Goal: Transaction & Acquisition: Download file/media

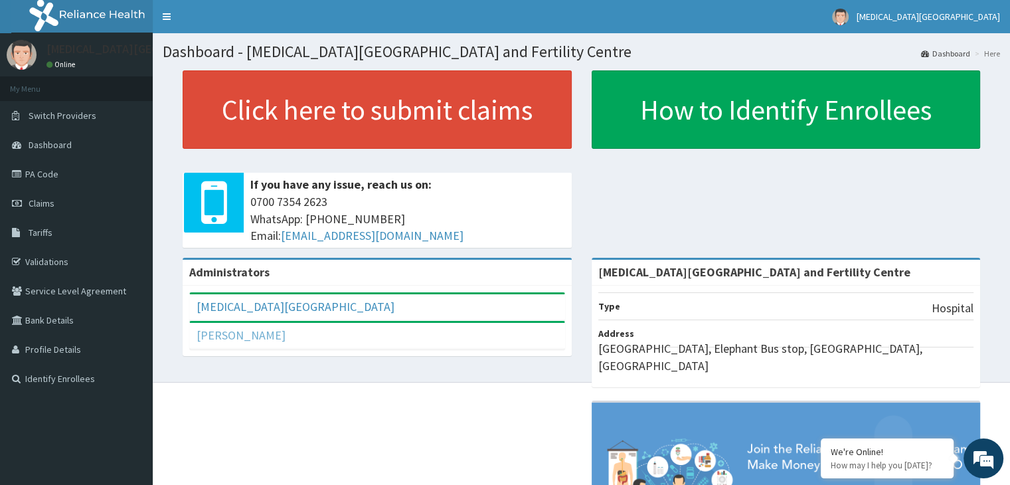
click at [239, 330] on link "Seun Ilomoka" at bounding box center [241, 334] width 89 height 15
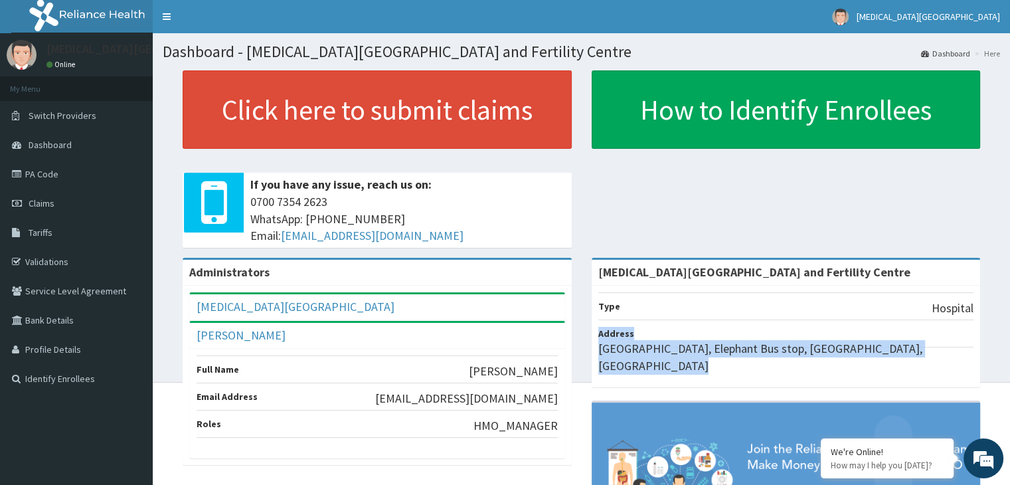
drag, startPoint x: 582, startPoint y: 323, endPoint x: 594, endPoint y: 423, distance: 101.0
click at [594, 423] on div "Amen Houston Hospital and Fertility Centre Type Hospital Address Elephant Road,…" at bounding box center [786, 439] width 409 height 362
click at [49, 203] on span "Claims" at bounding box center [42, 203] width 26 height 12
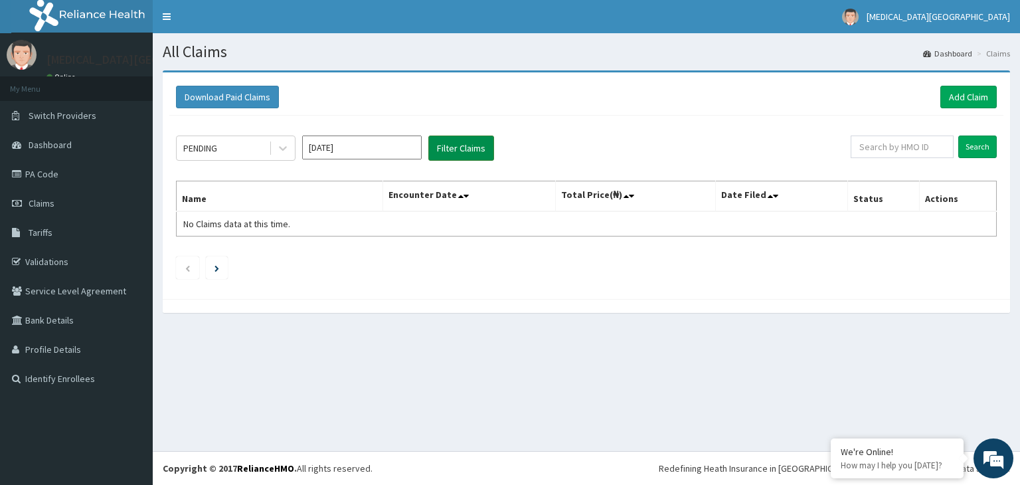
click at [460, 146] on button "Filter Claims" at bounding box center [461, 147] width 66 height 25
click at [35, 203] on span "Claims" at bounding box center [42, 203] width 26 height 12
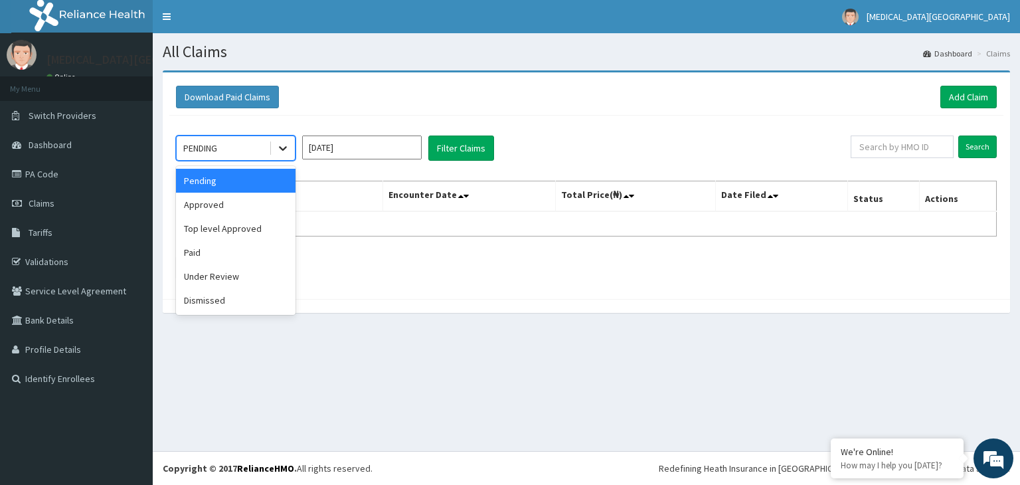
click at [281, 144] on icon at bounding box center [282, 147] width 13 height 13
click at [252, 226] on div "Top level Approved" at bounding box center [236, 228] width 120 height 24
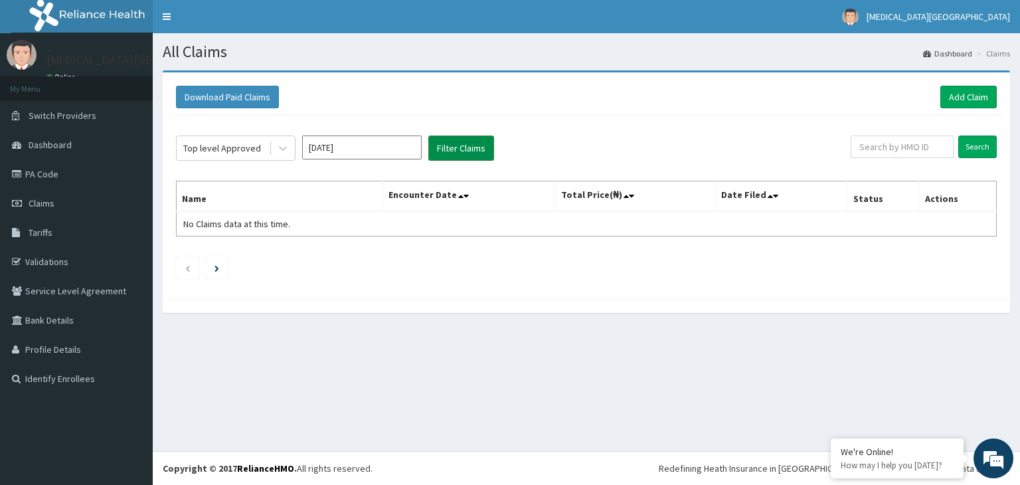
click at [454, 145] on button "Filter Claims" at bounding box center [461, 147] width 66 height 25
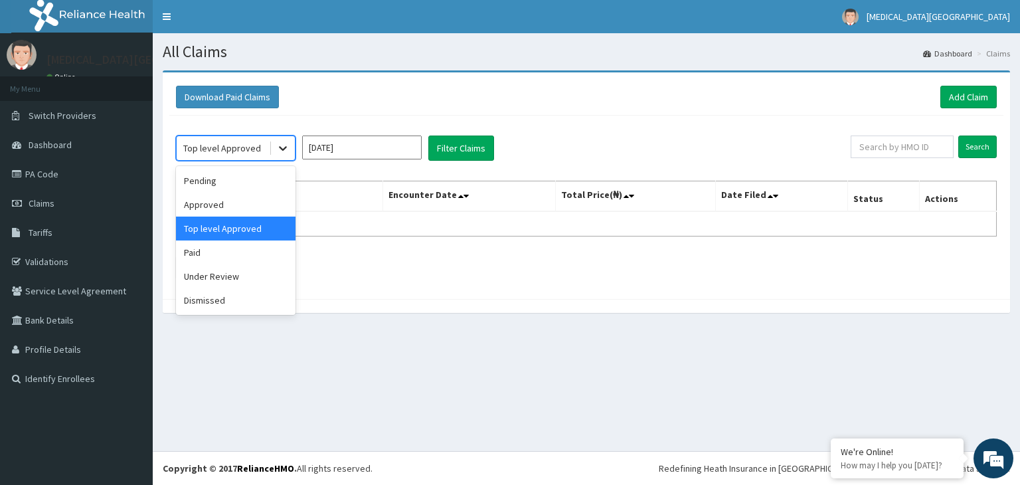
click at [282, 147] on icon at bounding box center [282, 147] width 13 height 13
click at [216, 207] on div "Approved" at bounding box center [236, 205] width 120 height 24
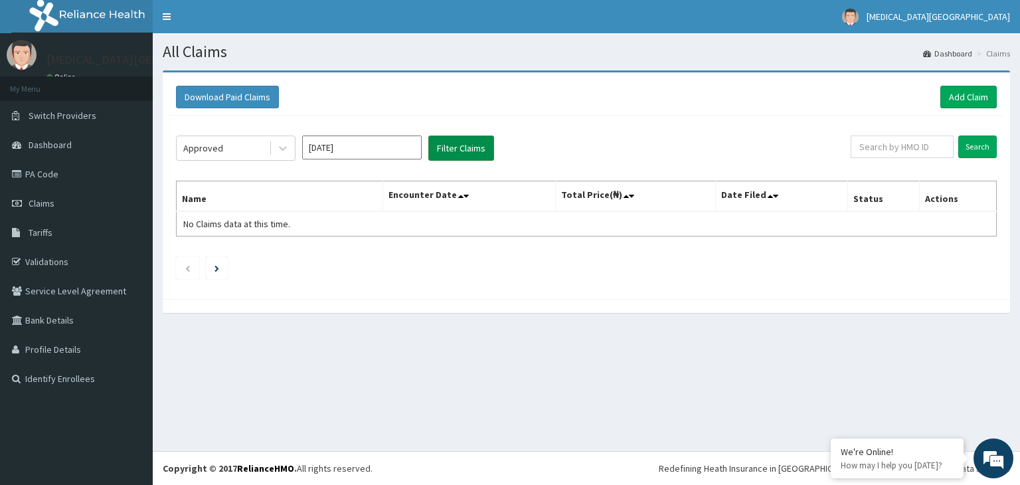
click at [471, 144] on button "Filter Claims" at bounding box center [461, 147] width 66 height 25
click at [284, 143] on icon at bounding box center [282, 147] width 13 height 13
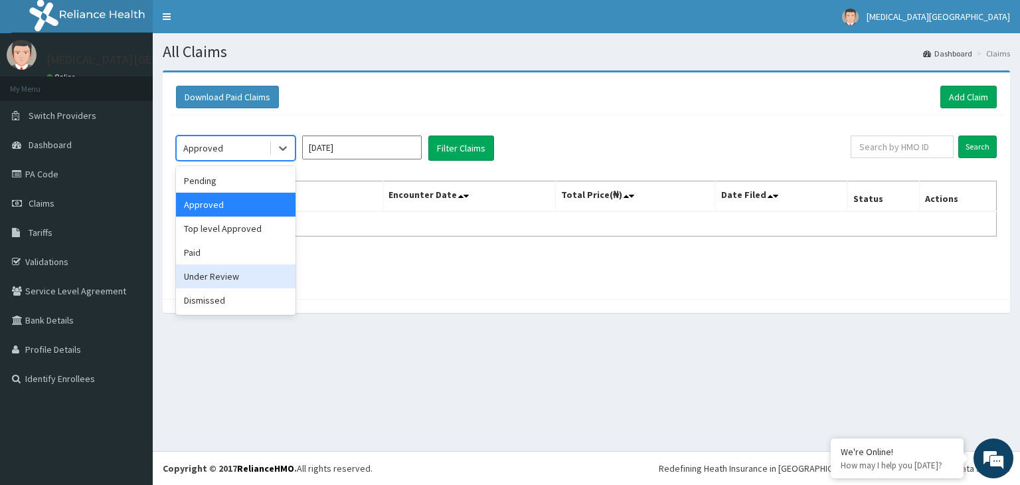
click at [232, 272] on div "Under Review" at bounding box center [236, 276] width 120 height 24
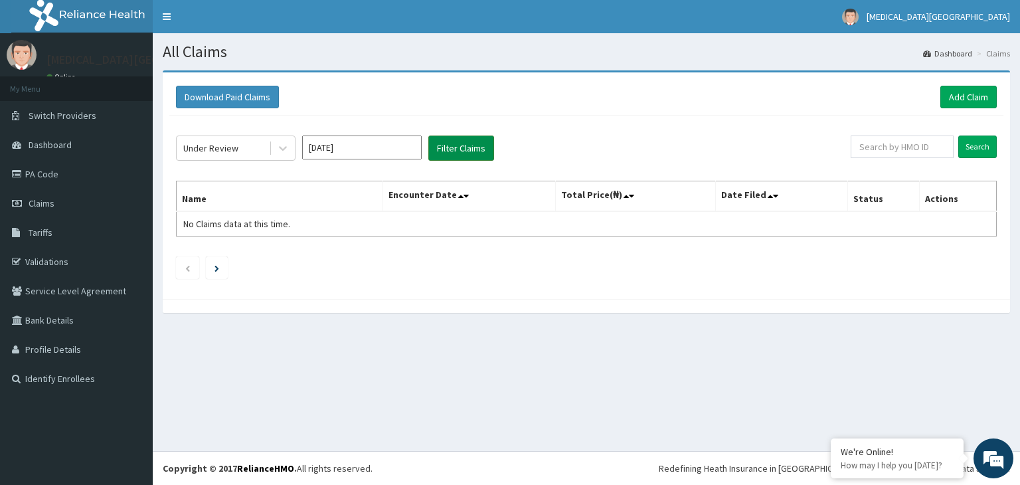
click at [460, 149] on button "Filter Claims" at bounding box center [461, 147] width 66 height 25
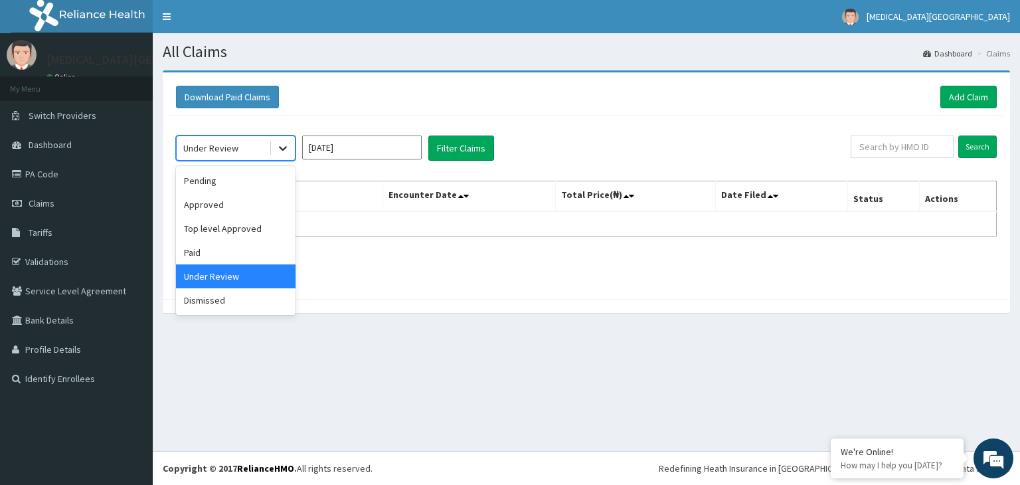
click at [283, 148] on icon at bounding box center [283, 149] width 8 height 5
click at [213, 183] on div "Pending" at bounding box center [236, 181] width 120 height 24
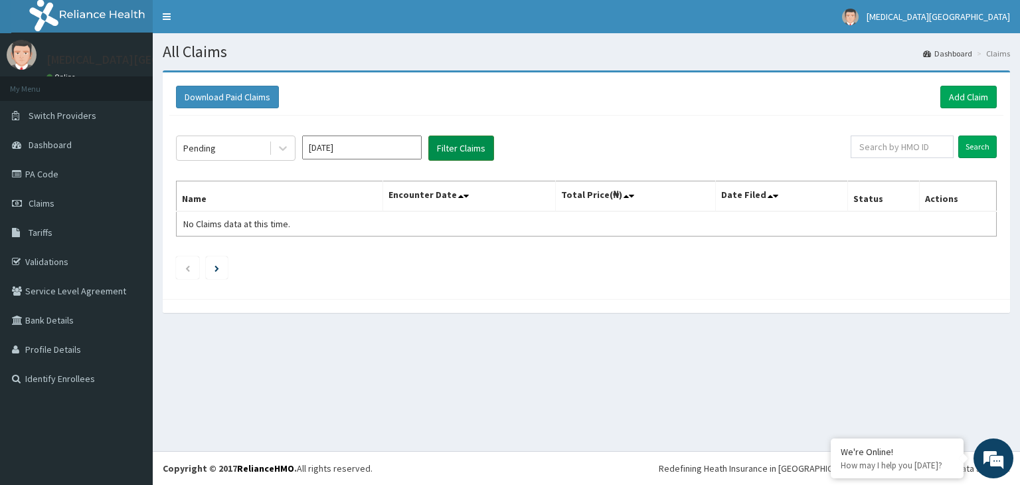
click at [466, 144] on button "Filter Claims" at bounding box center [461, 147] width 66 height 25
click at [45, 205] on span "Claims" at bounding box center [42, 203] width 26 height 12
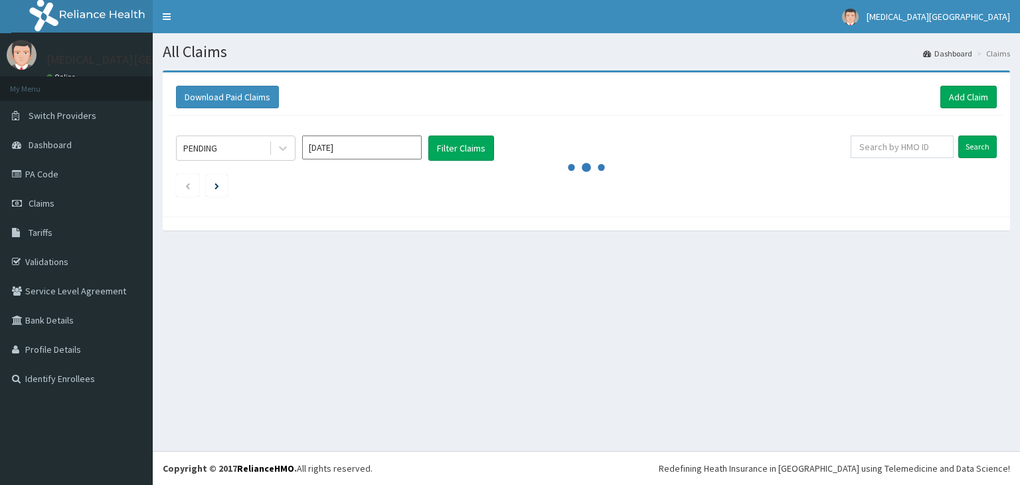
click at [45, 205] on span "Claims" at bounding box center [42, 203] width 26 height 12
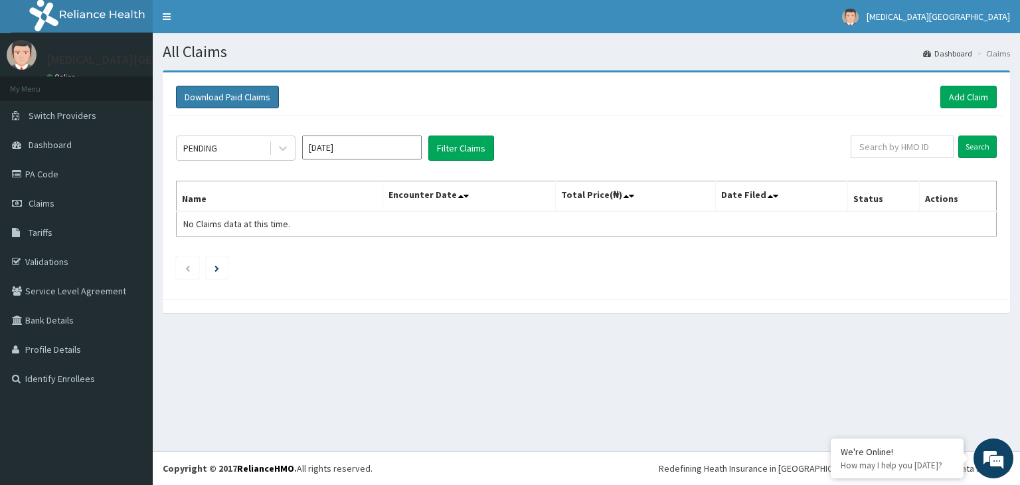
click at [231, 96] on button "Download Paid Claims" at bounding box center [227, 97] width 103 height 23
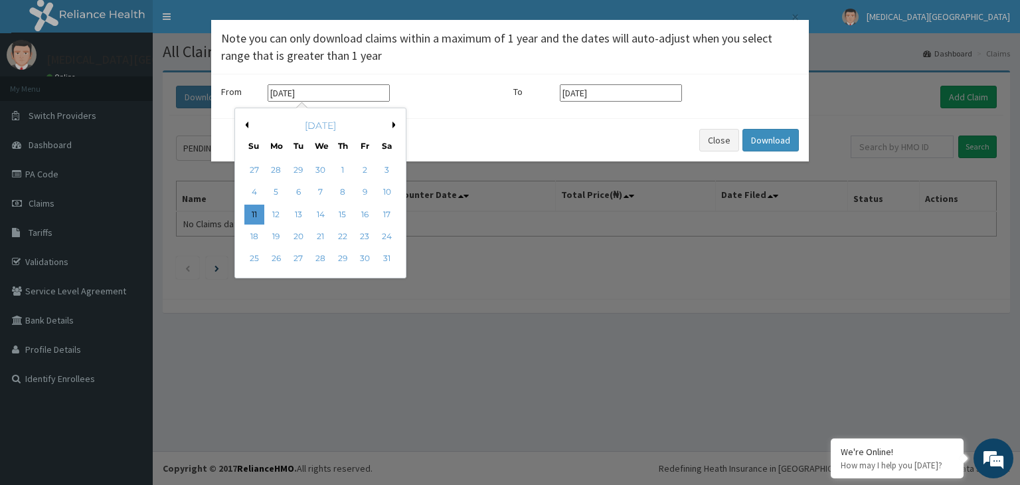
click at [325, 94] on input "[DATE]" at bounding box center [329, 92] width 122 height 17
click at [393, 126] on button "Next Month" at bounding box center [395, 125] width 7 height 7
click at [253, 169] on div "1" at bounding box center [254, 170] width 20 height 20
type input "[DATE]"
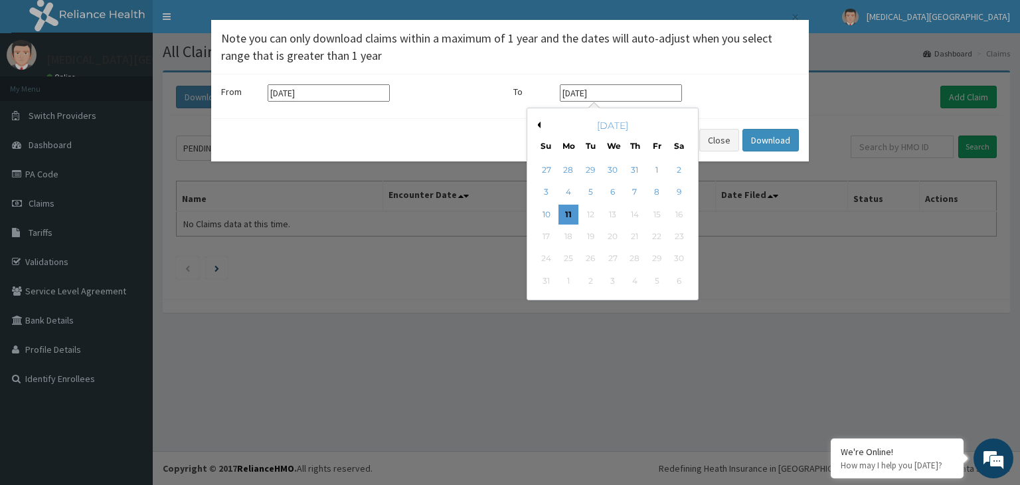
click at [630, 94] on input "[DATE]" at bounding box center [621, 92] width 122 height 17
click at [542, 123] on div "[DATE]" at bounding box center [613, 125] width 160 height 13
click at [537, 126] on button "Previous Month" at bounding box center [537, 125] width 7 height 7
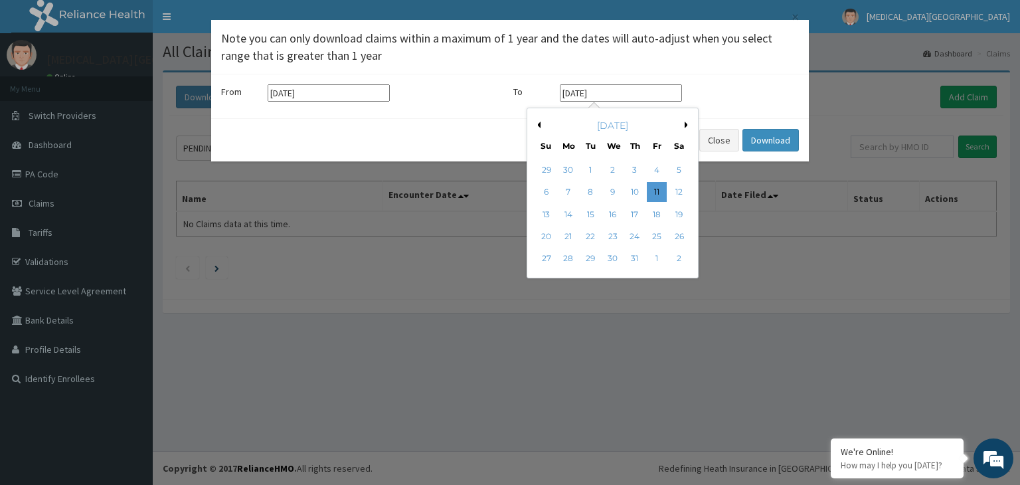
click at [537, 126] on button "Previous Month" at bounding box center [537, 125] width 7 height 7
click at [568, 261] on div "30" at bounding box center [569, 259] width 20 height 20
type input "[DATE]"
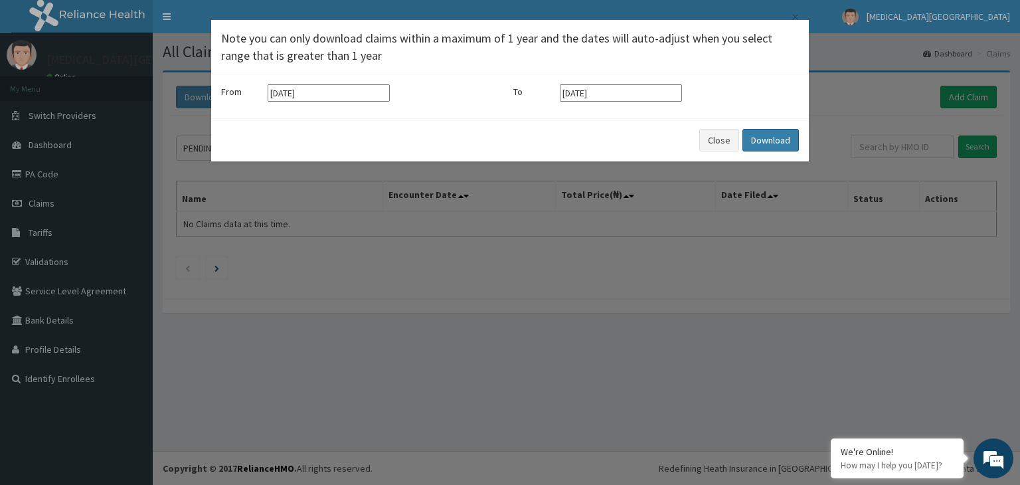
click at [764, 137] on button "Download" at bounding box center [770, 140] width 56 height 23
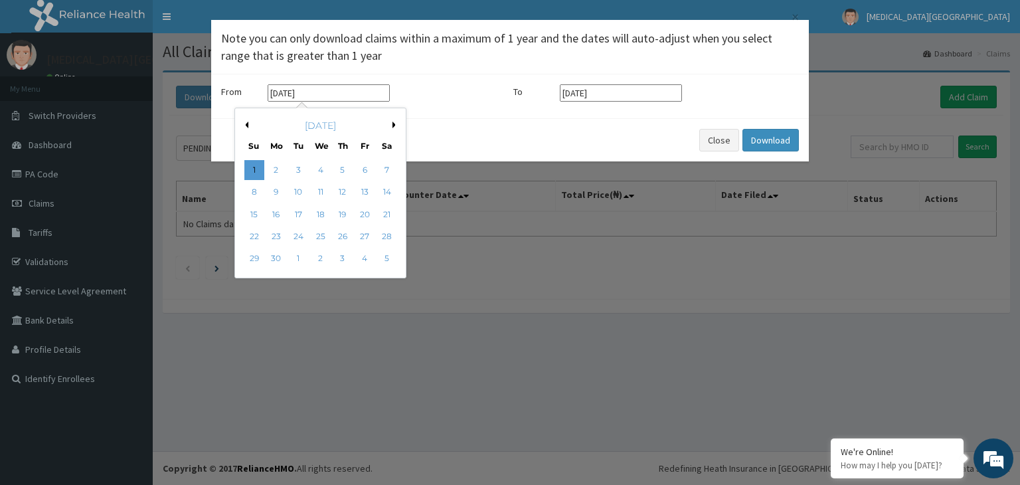
click at [319, 92] on input "[DATE]" at bounding box center [329, 92] width 122 height 17
click at [390, 122] on div "[DATE]" at bounding box center [320, 125] width 160 height 13
click at [393, 125] on button "Next Month" at bounding box center [395, 125] width 7 height 7
click at [297, 170] on div "1" at bounding box center [298, 170] width 20 height 20
type input "[DATE]"
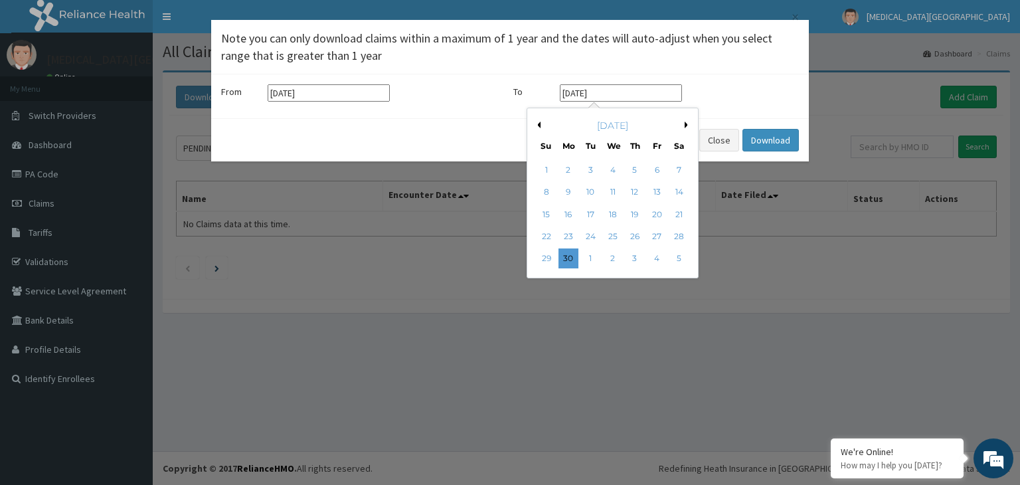
click at [648, 94] on input "[DATE]" at bounding box center [621, 92] width 122 height 17
click at [685, 124] on button "Next Month" at bounding box center [688, 125] width 7 height 7
click at [635, 258] on div "31" at bounding box center [635, 259] width 20 height 20
type input "[DATE]"
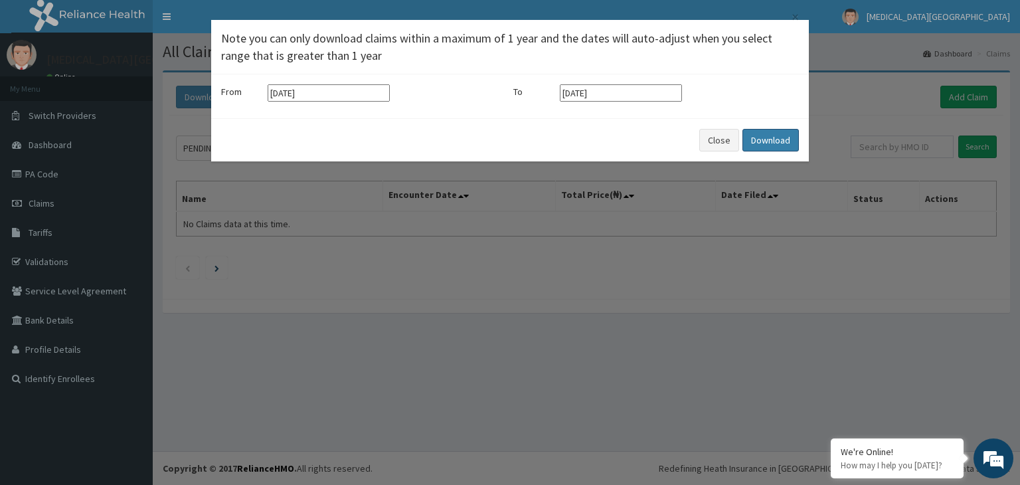
click at [769, 141] on button "Download" at bounding box center [770, 140] width 56 height 23
click at [729, 139] on button "Close" at bounding box center [719, 140] width 40 height 23
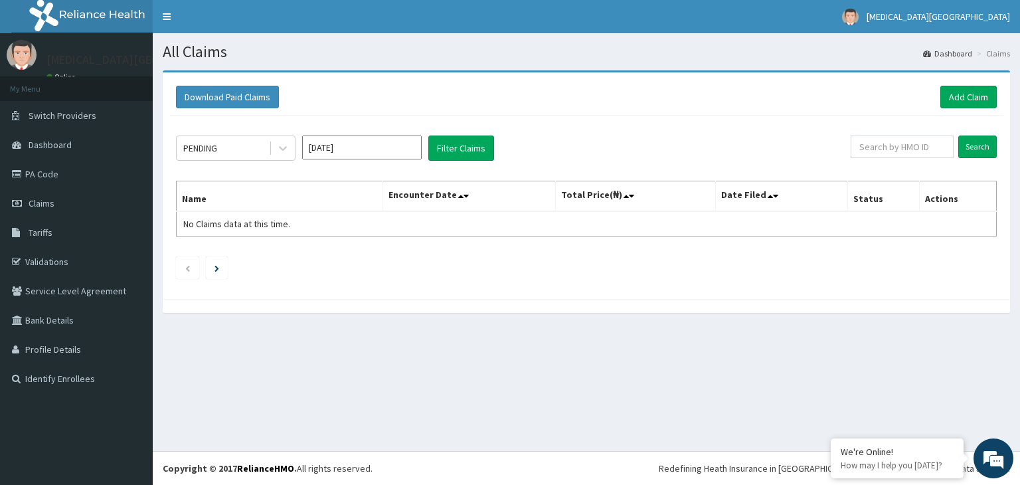
click at [729, 139] on div "PENDING [DATE] Filter Claims" at bounding box center [513, 147] width 675 height 25
